Goal: Entertainment & Leisure: Consume media (video, audio)

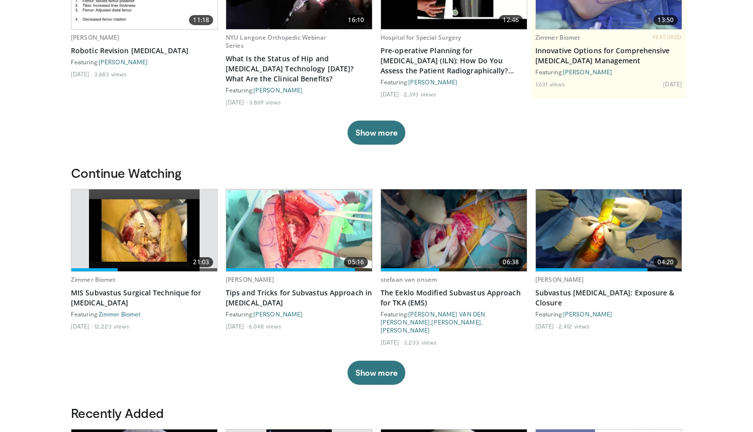
scroll to position [155, 0]
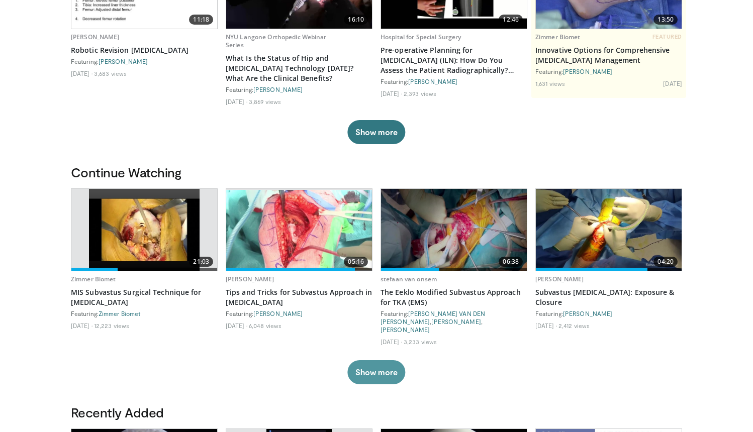
click at [360, 365] on button "Show more" at bounding box center [376, 373] width 58 height 24
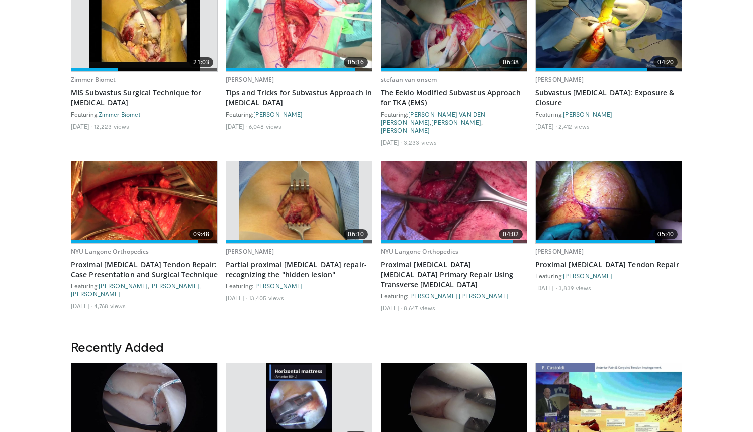
scroll to position [354, 0]
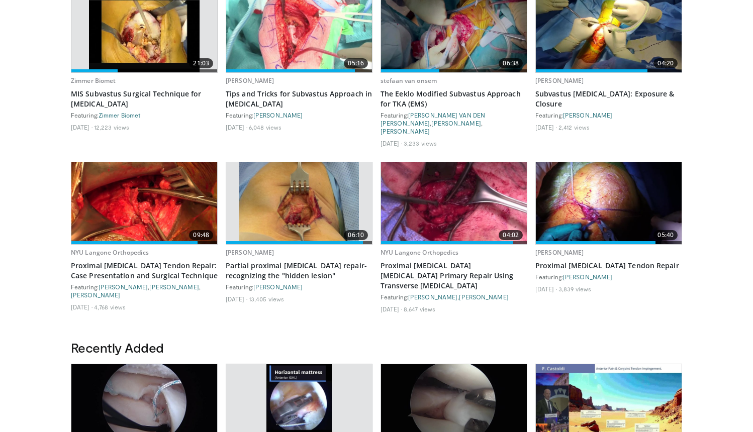
click at [134, 193] on img at bounding box center [144, 203] width 146 height 82
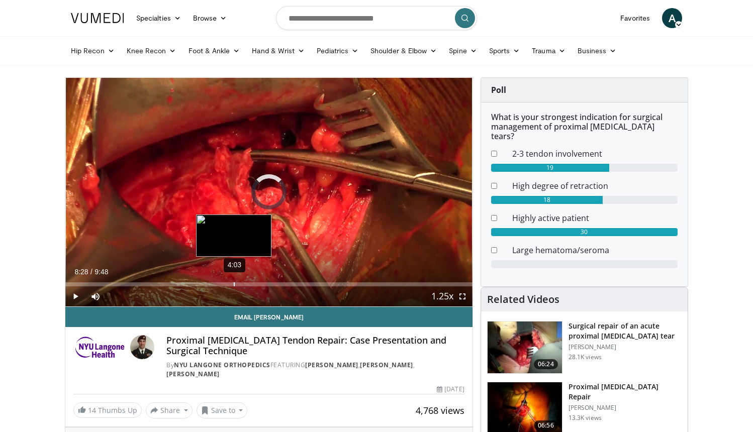
click at [234, 285] on div "4:03" at bounding box center [234, 285] width 1 height 4
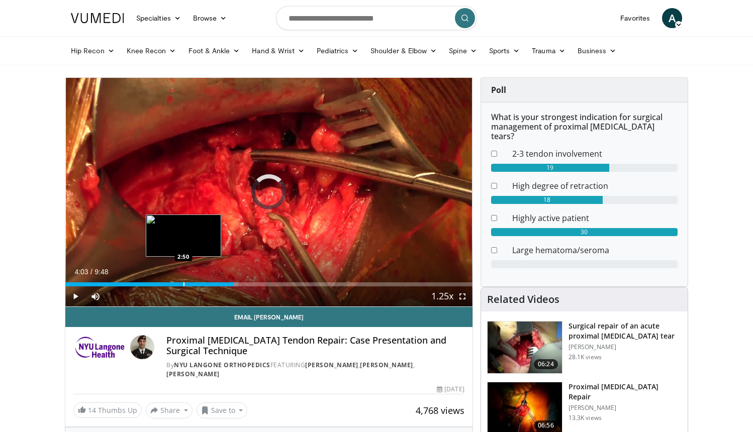
click at [184, 282] on div "Loaded : 42.52% 4:03 2:50" at bounding box center [268, 282] width 407 height 10
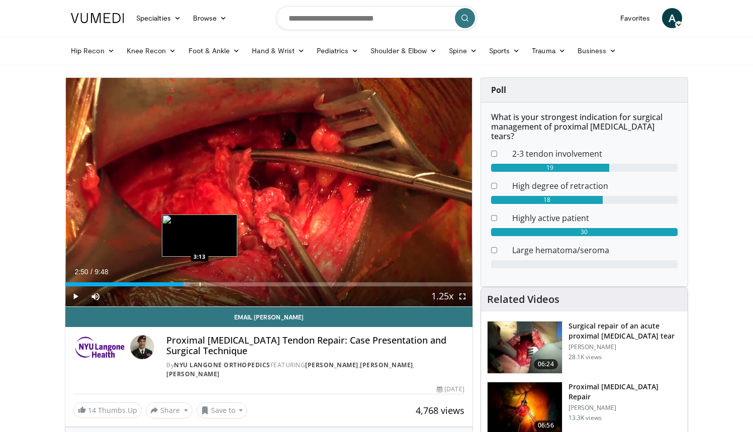
click at [200, 283] on div "Progress Bar" at bounding box center [200, 285] width 1 height 4
click at [78, 297] on span "Video Player" at bounding box center [75, 297] width 20 height 20
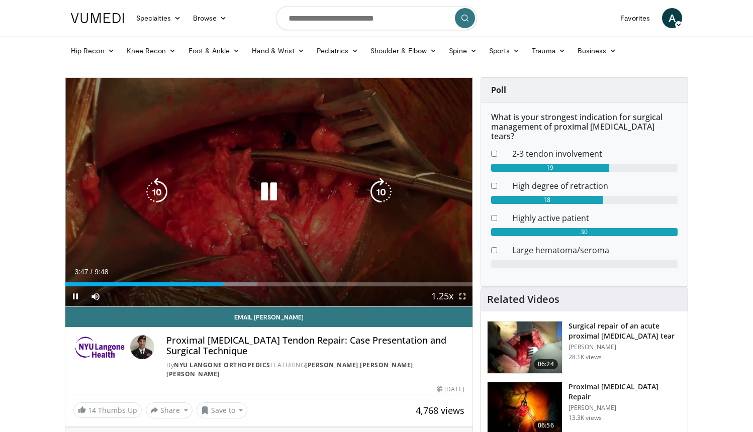
click at [268, 194] on icon "Video Player" at bounding box center [269, 192] width 28 height 28
